Goal: Find specific page/section: Find specific page/section

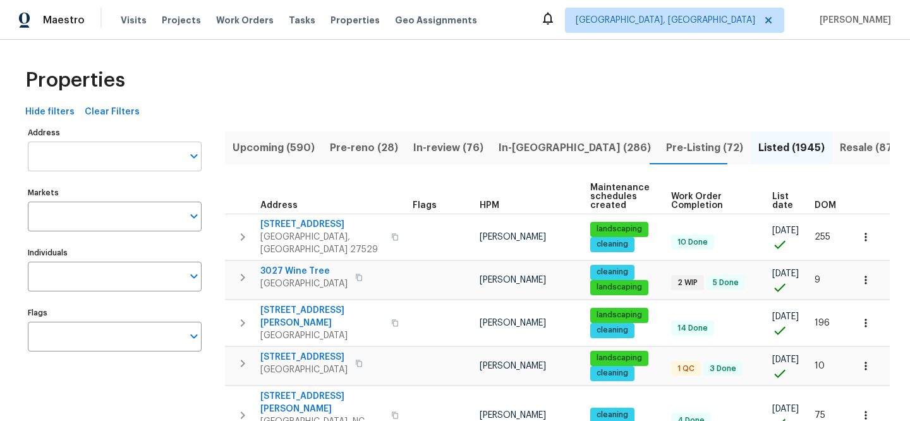
click at [108, 155] on input "Address" at bounding box center [105, 157] width 155 height 30
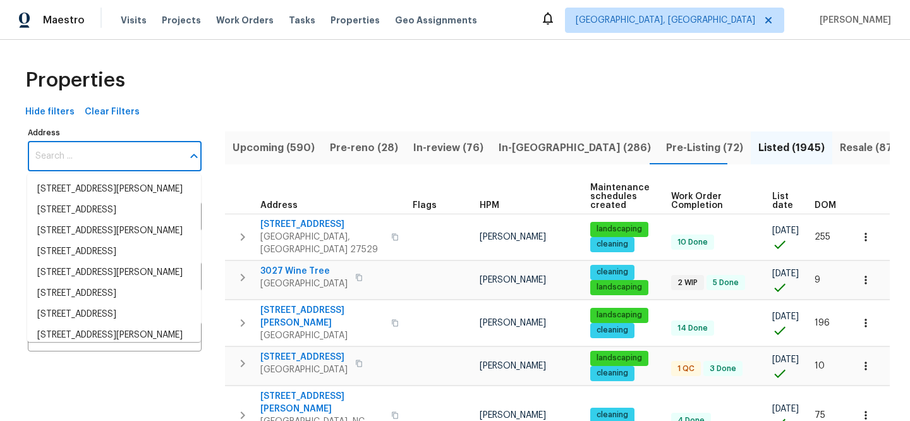
paste input "[STREET_ADDRESS]"
type input "[STREET_ADDRESS]"
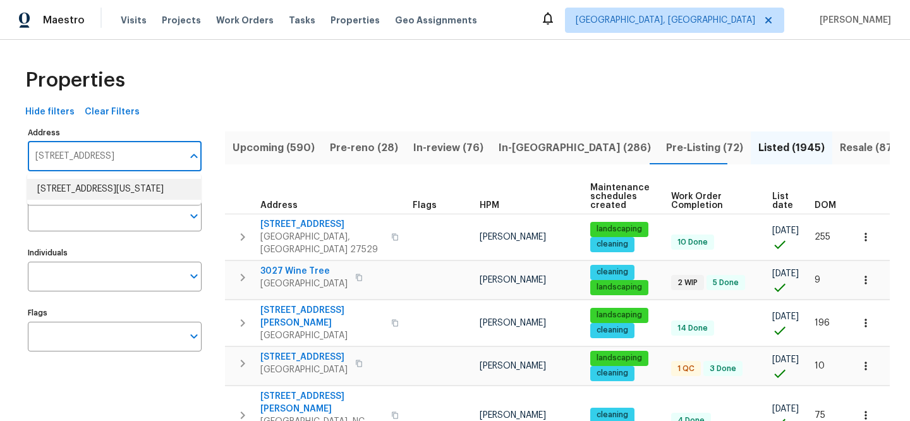
click at [129, 193] on li "[STREET_ADDRESS][US_STATE]" at bounding box center [114, 189] width 174 height 21
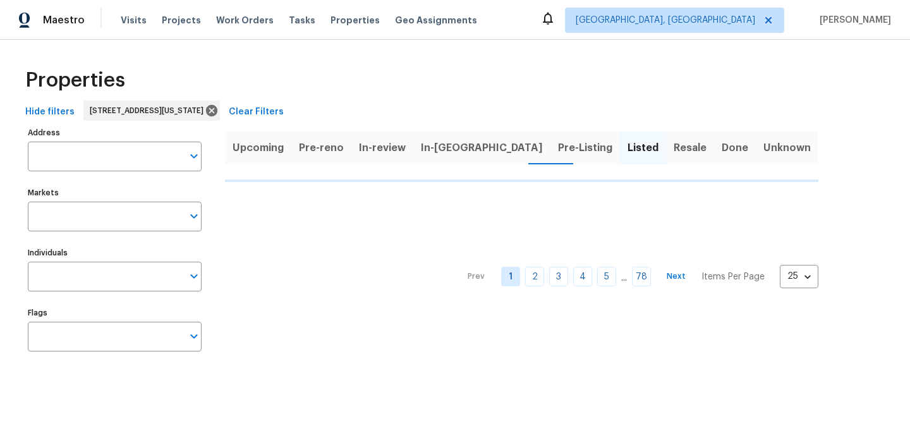
type input "[STREET_ADDRESS][US_STATE]"
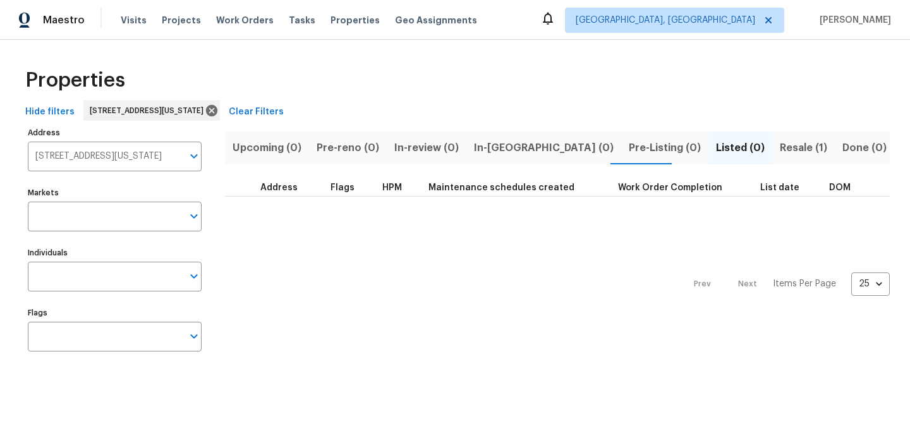
click at [780, 144] on span "Resale (1)" at bounding box center [803, 148] width 47 height 18
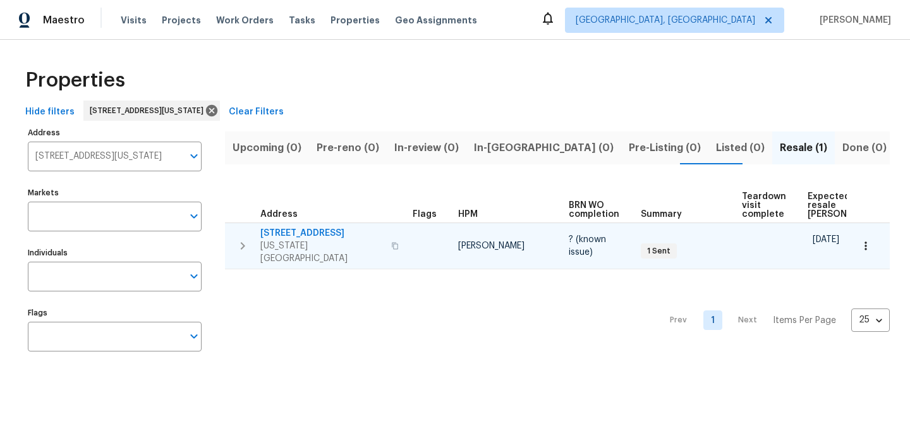
click at [286, 229] on span "[STREET_ADDRESS]" at bounding box center [321, 233] width 123 height 13
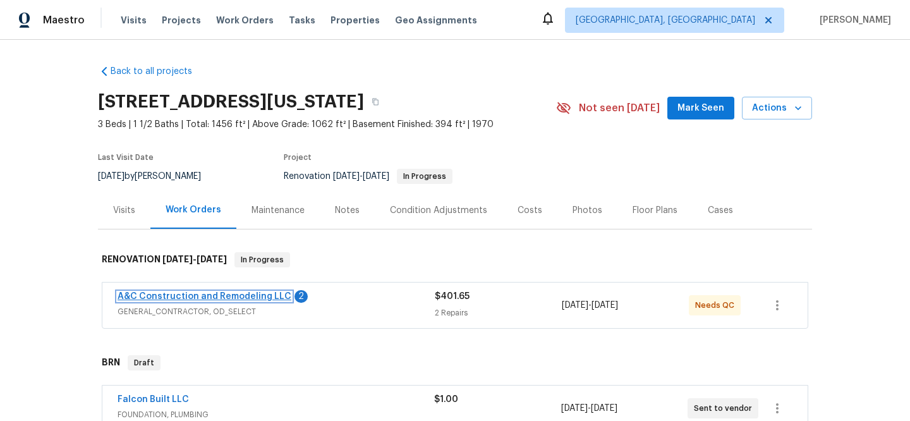
click at [203, 297] on link "A&C Construction and Remodeling LLC" at bounding box center [205, 296] width 174 height 9
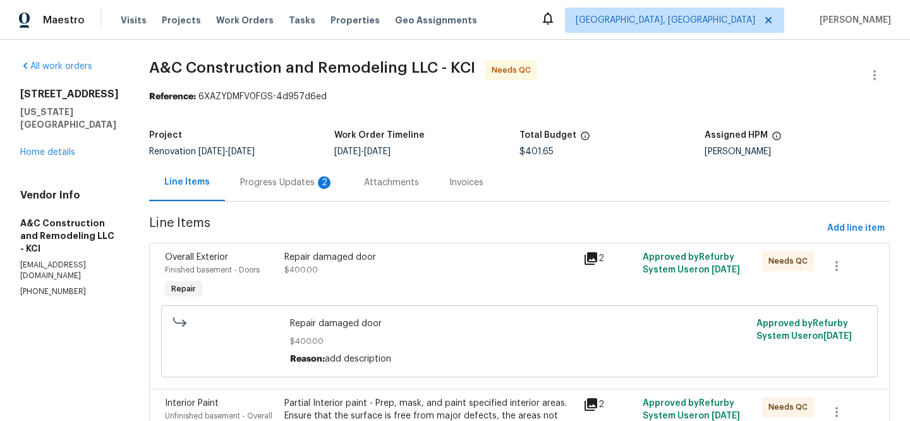
scroll to position [116, 0]
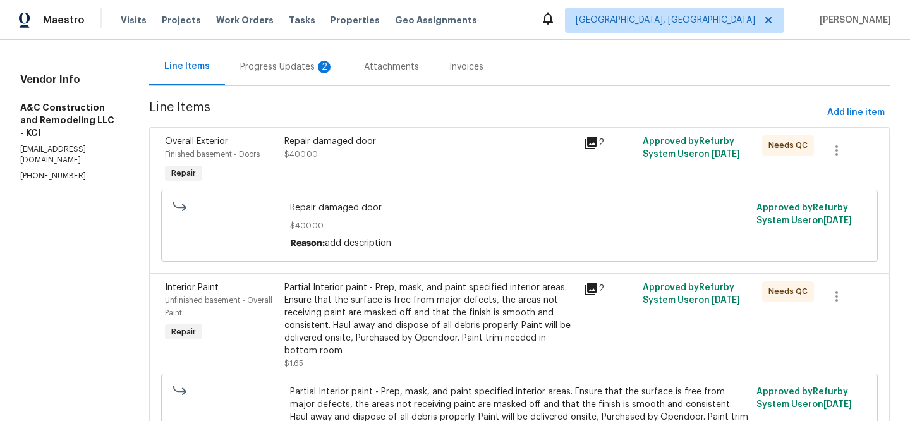
click at [593, 141] on icon at bounding box center [591, 143] width 13 height 13
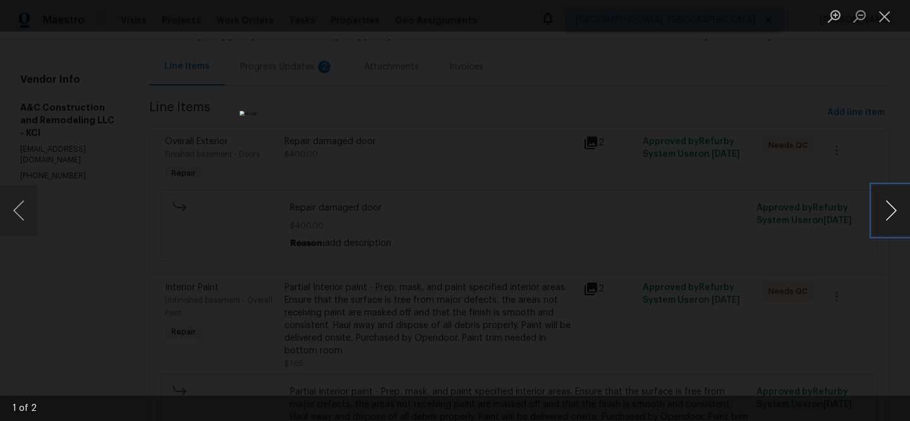
click at [895, 216] on button "Next image" at bounding box center [891, 210] width 38 height 51
click at [701, 236] on div "Lightbox" at bounding box center [455, 210] width 910 height 421
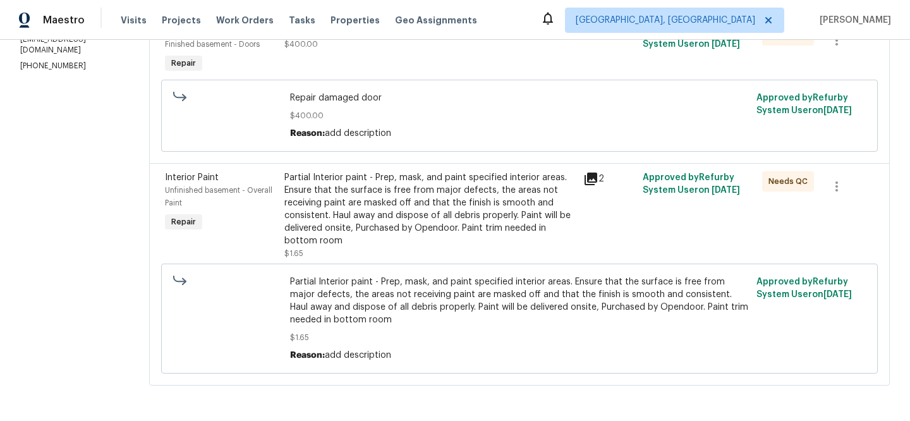
scroll to position [0, 0]
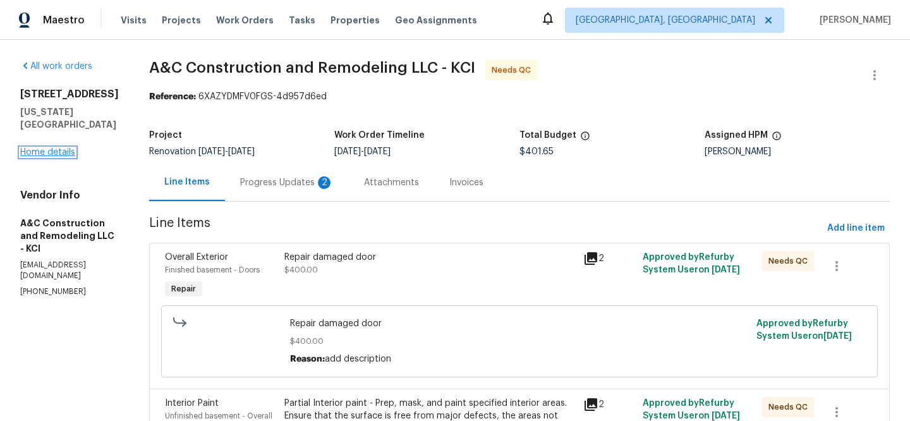
click at [68, 148] on link "Home details" at bounding box center [47, 152] width 55 height 9
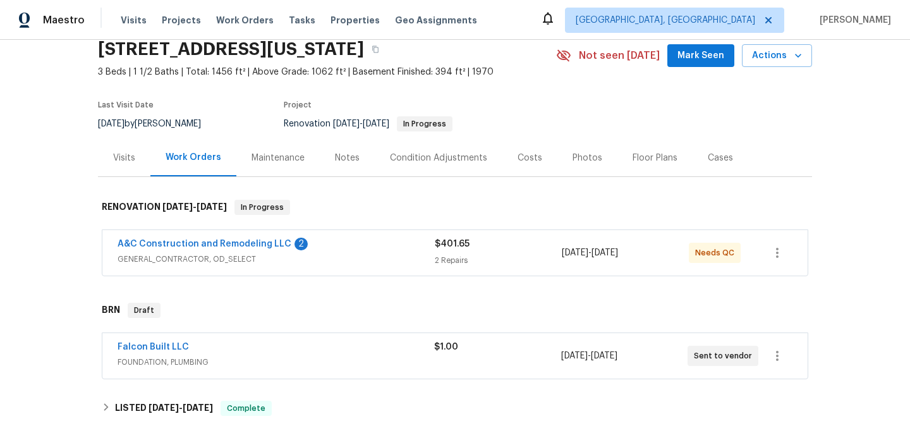
scroll to position [116, 0]
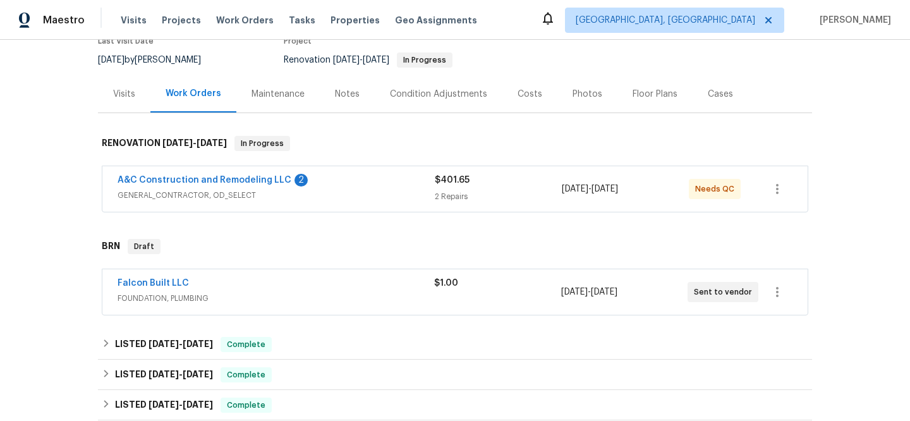
click at [118, 96] on div "Visits" at bounding box center [124, 94] width 22 height 13
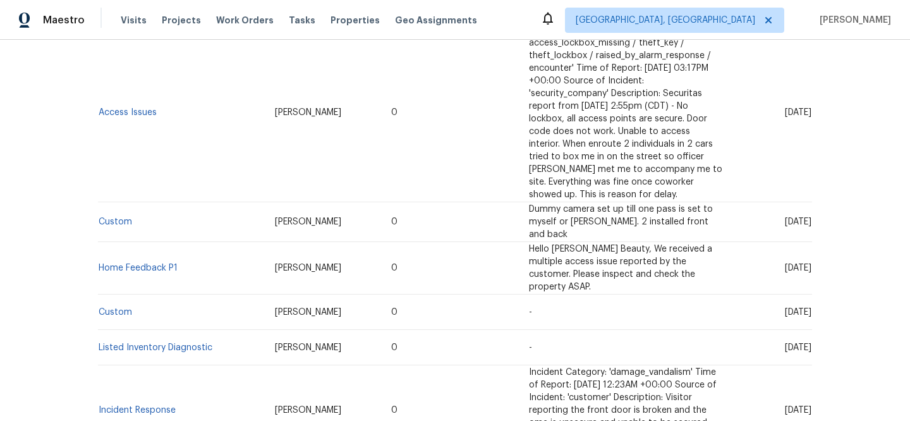
scroll to position [1186, 0]
